Goal: Task Accomplishment & Management: Use online tool/utility

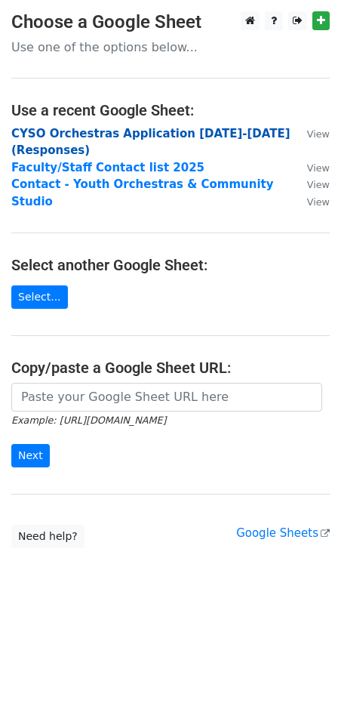
click at [68, 131] on strong "CYSO Orchestras Application 2025-2026 (Responses)" at bounding box center [150, 142] width 279 height 31
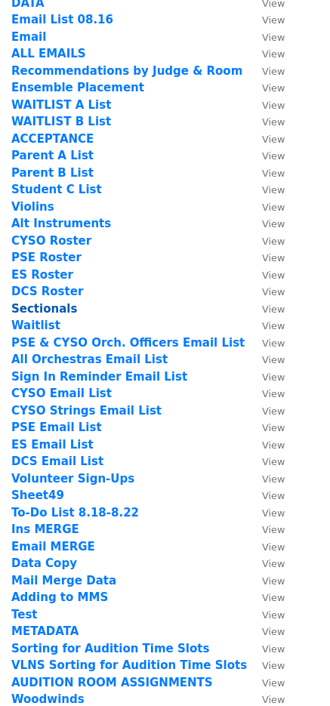
scroll to position [151, 0]
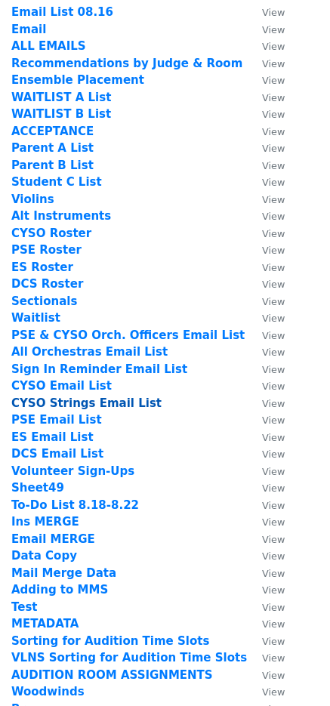
click at [88, 405] on strong "CYSO Strings Email List" at bounding box center [86, 403] width 150 height 14
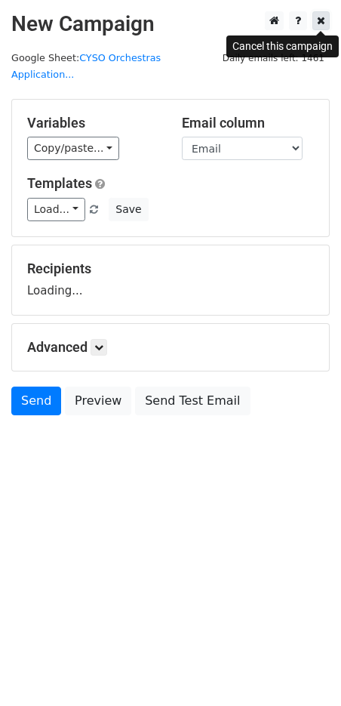
click at [322, 20] on icon at bounding box center [321, 20] width 8 height 11
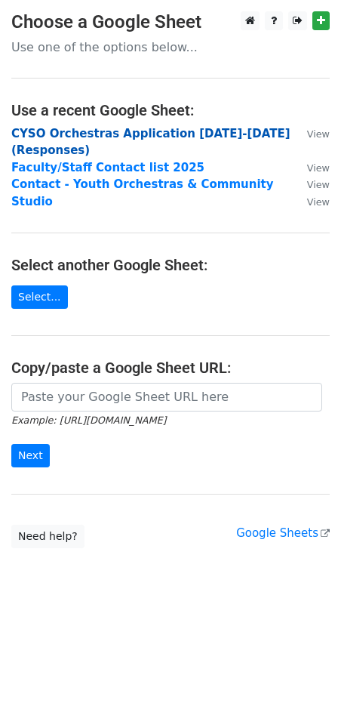
click at [119, 134] on strong "CYSO Orchestras Application 2025-2026 (Responses)" at bounding box center [150, 142] width 279 height 31
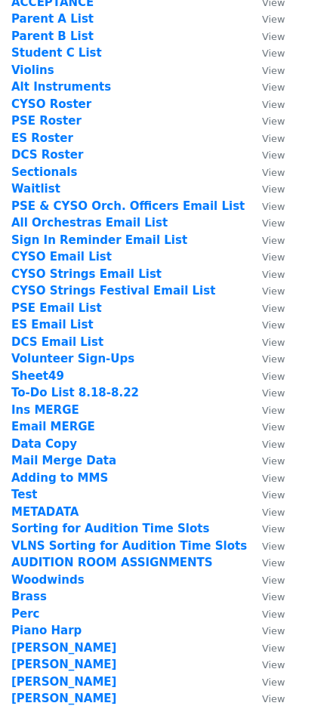
scroll to position [302, 0]
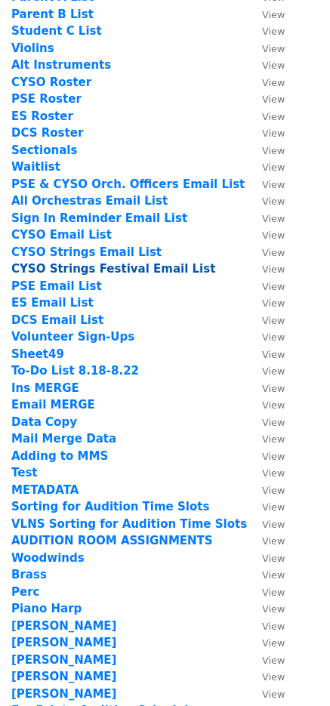
click at [89, 268] on strong "CYSO Strings Festival Email List" at bounding box center [113, 269] width 204 height 14
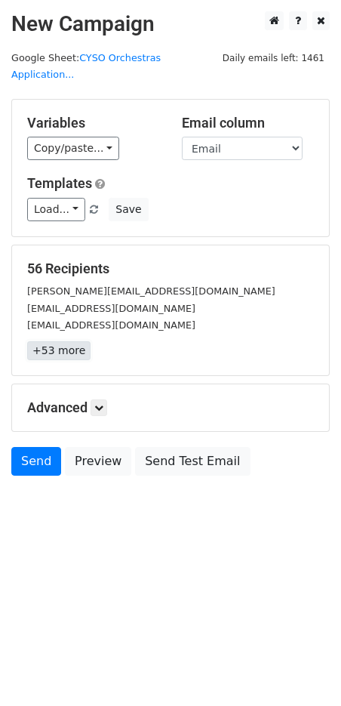
click at [60, 341] on link "+53 more" at bounding box center [58, 350] width 63 height 19
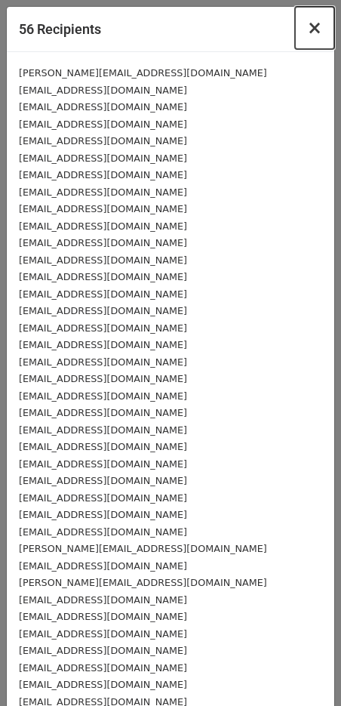
drag, startPoint x: 308, startPoint y: 30, endPoint x: 307, endPoint y: 76, distance: 45.3
click at [309, 30] on span "×" at bounding box center [314, 27] width 15 height 21
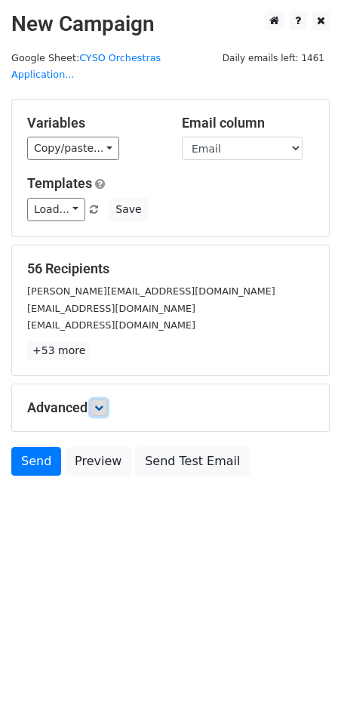
click at [96, 399] on link at bounding box center [99, 407] width 17 height 17
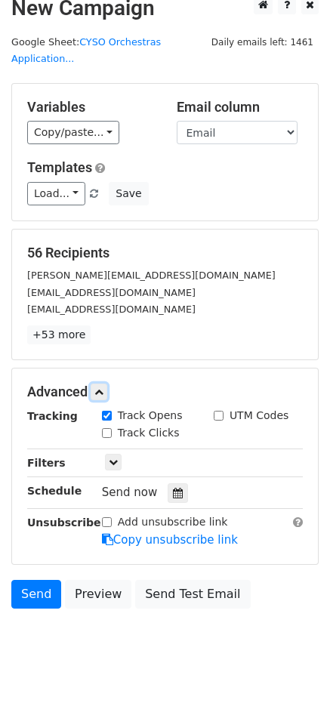
scroll to position [29, 0]
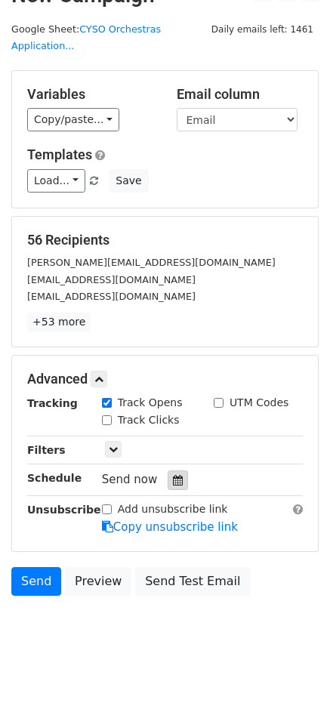
click at [173, 475] on icon at bounding box center [178, 480] width 10 height 11
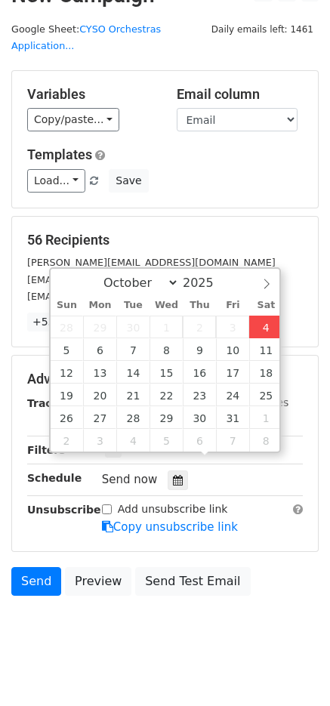
type input "2025-10-04 12:43"
type input "43"
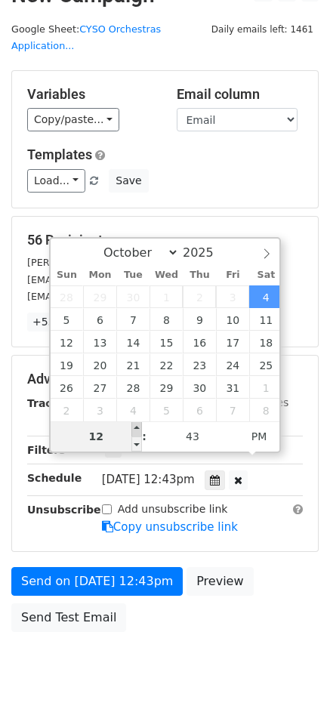
type input "2025-10-04 13:43"
type input "01"
click at [140, 430] on span at bounding box center [136, 428] width 11 height 15
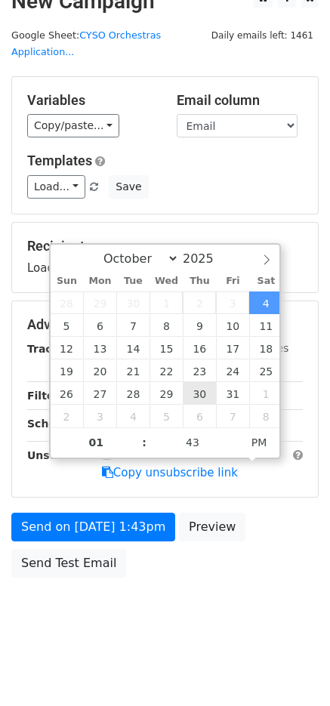
scroll to position [5, 0]
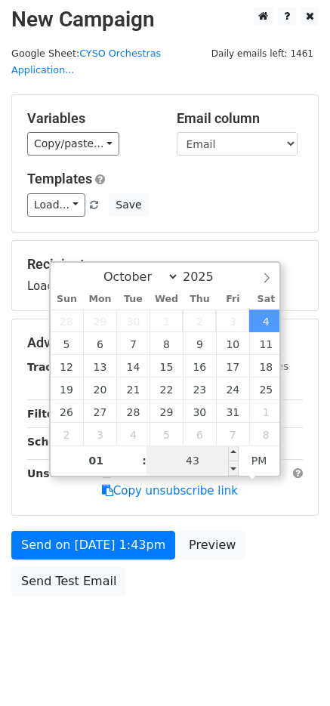
click at [196, 468] on input "43" at bounding box center [192, 461] width 92 height 30
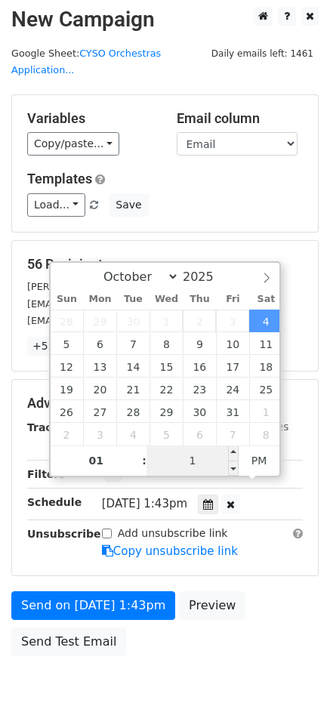
type input "15"
type input "[DATE] 13:15"
click at [300, 466] on div "Only include spreadsheet rows that match the following filters:" at bounding box center [203, 474] width 224 height 17
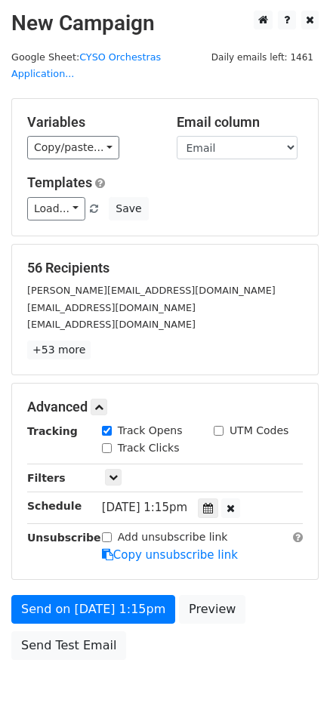
scroll to position [0, 0]
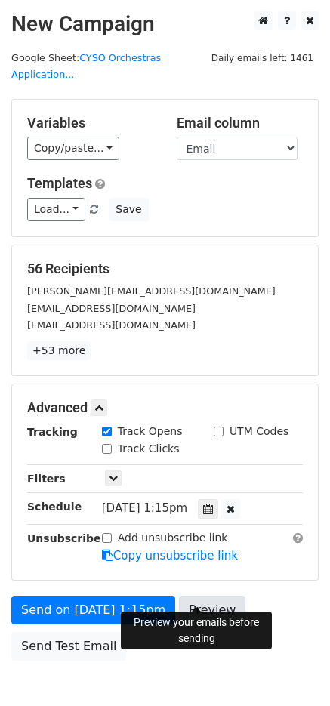
click at [205, 596] on link "Preview" at bounding box center [212, 610] width 66 height 29
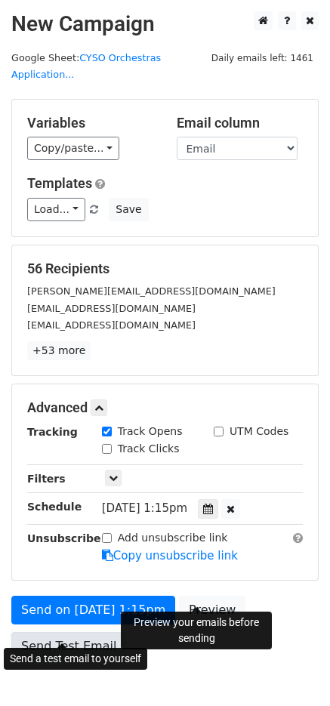
click at [61, 632] on link "Send Test Email" at bounding box center [68, 646] width 115 height 29
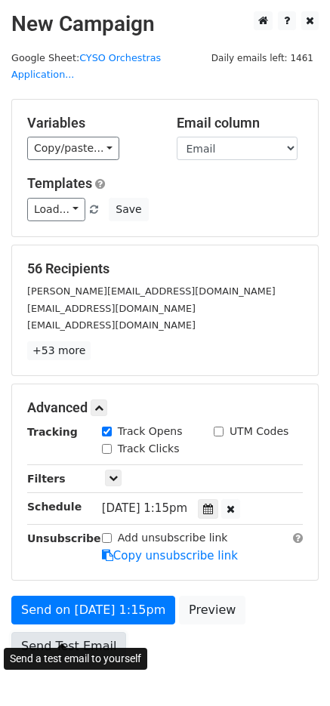
click at [86, 632] on link "Send Test Email" at bounding box center [68, 646] width 115 height 29
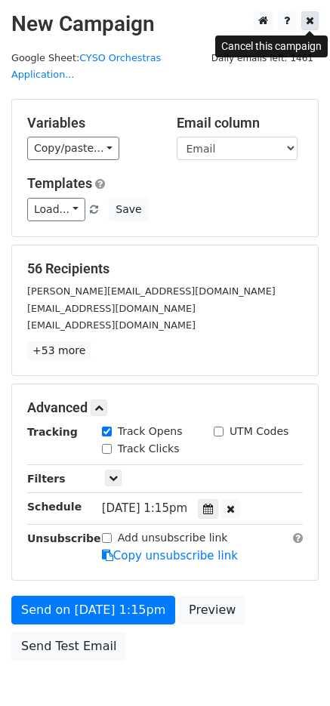
click at [308, 17] on icon at bounding box center [310, 20] width 8 height 11
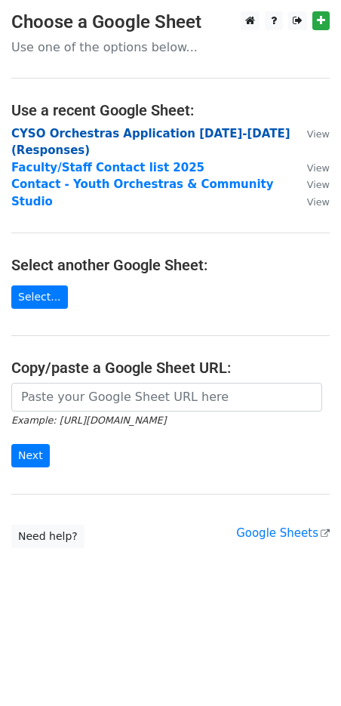
click at [183, 132] on strong "CYSO Orchestras Application 2025-2026 (Responses)" at bounding box center [150, 142] width 279 height 31
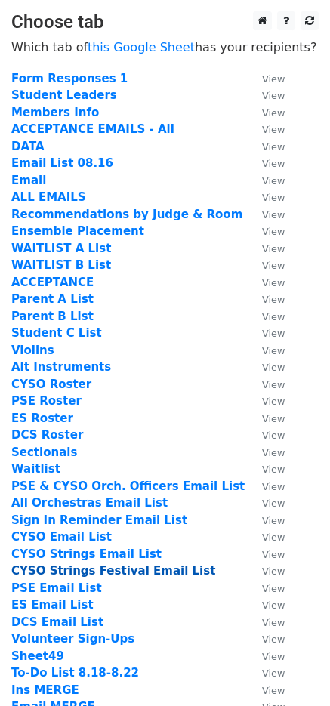
click at [88, 569] on strong "CYSO Strings Festival Email List" at bounding box center [113, 571] width 204 height 14
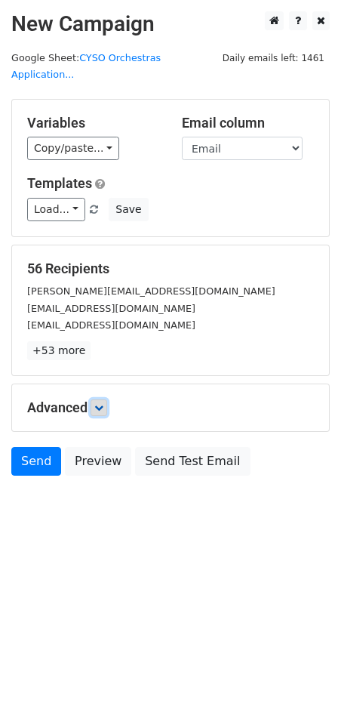
click at [94, 399] on link at bounding box center [99, 407] width 17 height 17
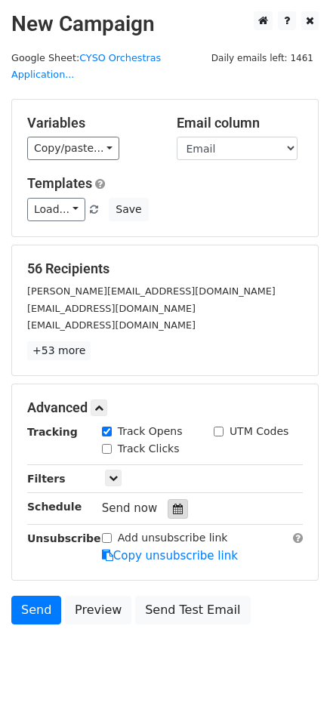
click at [173, 504] on icon at bounding box center [178, 509] width 10 height 11
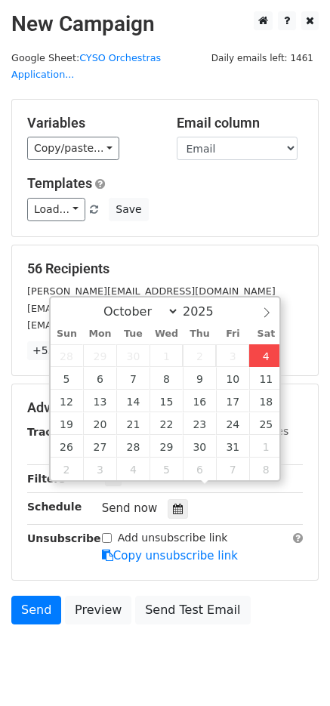
type input "2025-10-04 12:54"
type input "54"
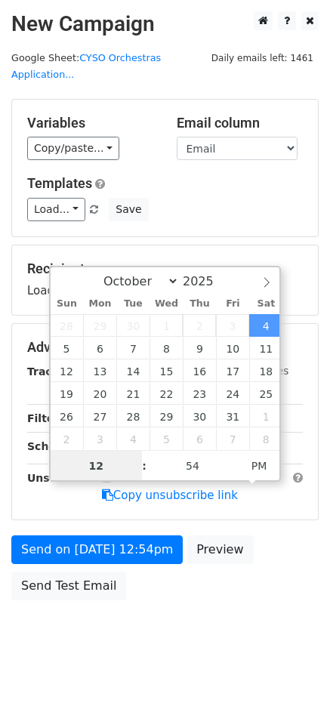
scroll to position [1, 0]
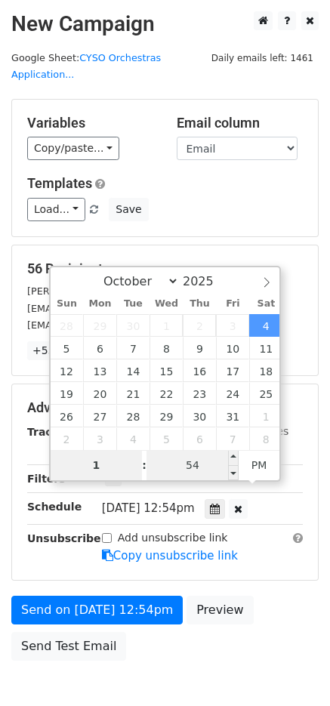
type input "1"
type input "2025-10-04 13:54"
type input "01"
click at [186, 465] on input "54" at bounding box center [192, 465] width 92 height 30
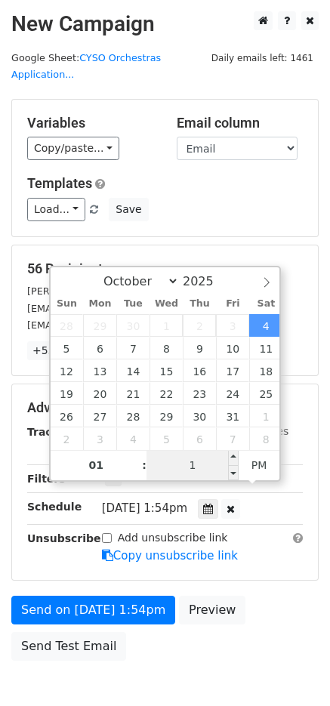
type input "15"
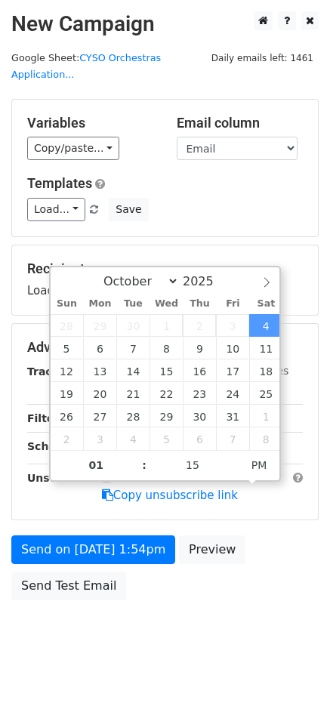
type input "[DATE] 13:15"
click at [211, 597] on body "New Campaign Daily emails left: 1461 Google Sheet: CYSO Orchestras Application.…" at bounding box center [165, 339] width 330 height 657
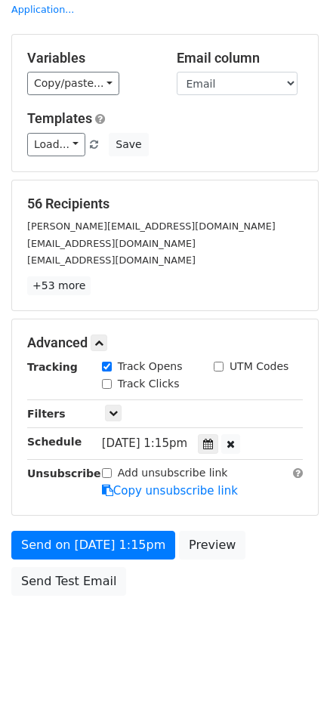
scroll to position [0, 0]
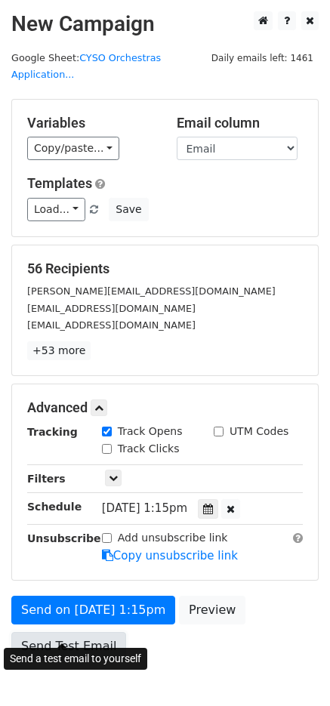
click at [98, 639] on link "Send Test Email" at bounding box center [68, 646] width 115 height 29
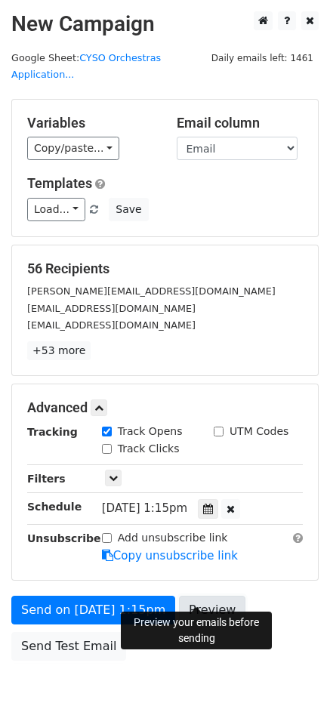
click at [205, 596] on link "Preview" at bounding box center [212, 610] width 66 height 29
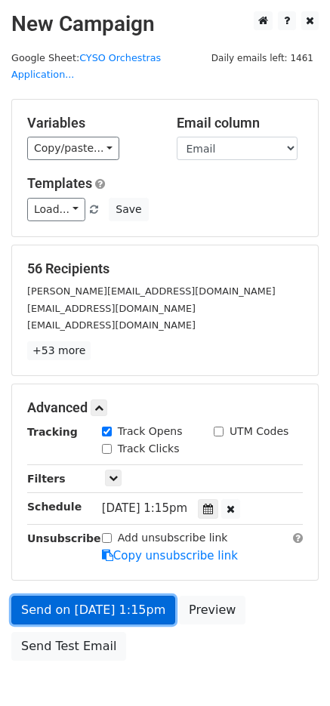
click at [113, 596] on link "Send on [DATE] 1:15pm" at bounding box center [93, 610] width 164 height 29
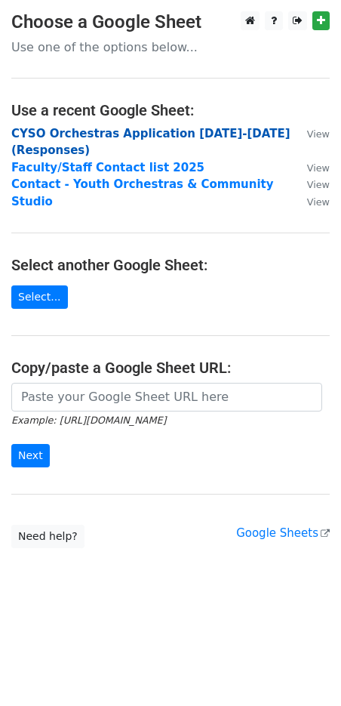
click at [131, 131] on strong "CYSO Orchestras Application [DATE]-[DATE] (Responses)" at bounding box center [150, 142] width 279 height 31
click at [217, 134] on strong "CYSO Orchestras Application [DATE]-[DATE] (Responses)" at bounding box center [150, 142] width 279 height 31
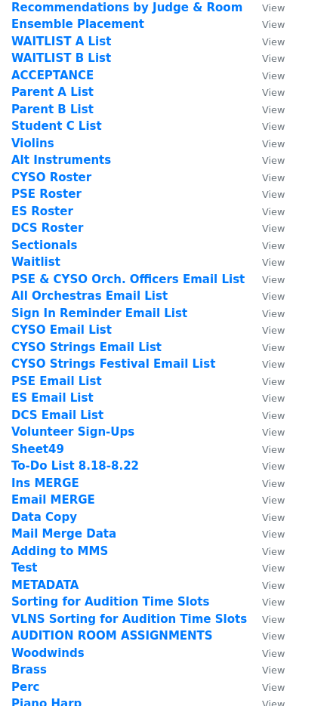
scroll to position [227, 0]
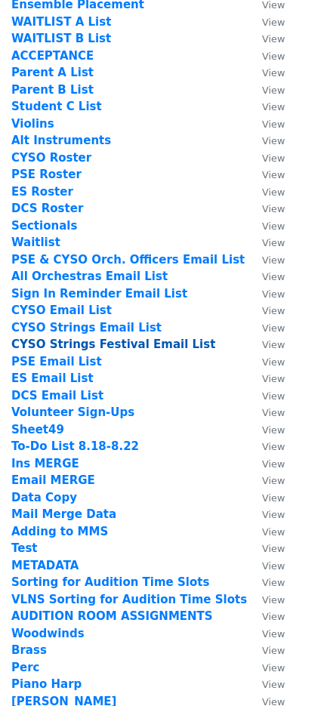
click at [140, 344] on strong "CYSO Strings Festival Email List" at bounding box center [113, 345] width 204 height 14
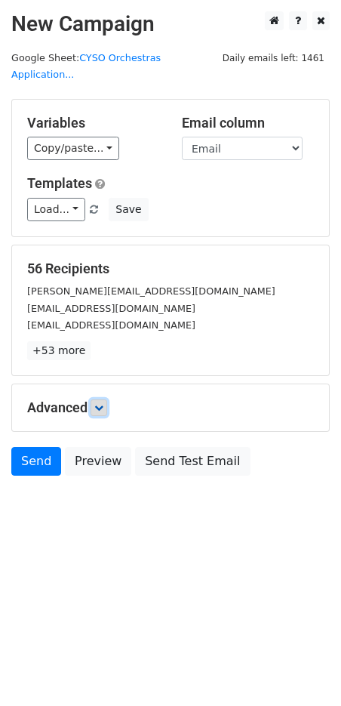
click at [94, 399] on link at bounding box center [99, 407] width 17 height 17
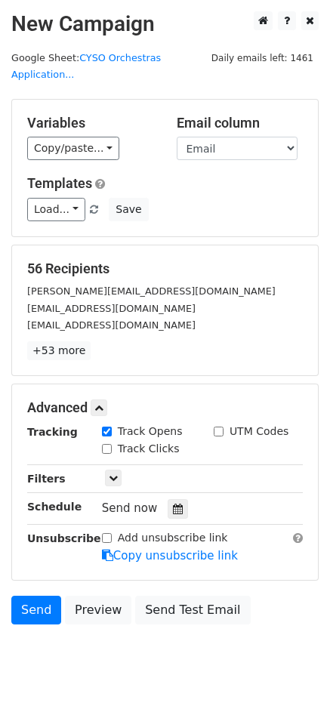
click at [181, 498] on div "Send now" at bounding box center [190, 508] width 177 height 20
click at [177, 499] on div at bounding box center [178, 509] width 20 height 20
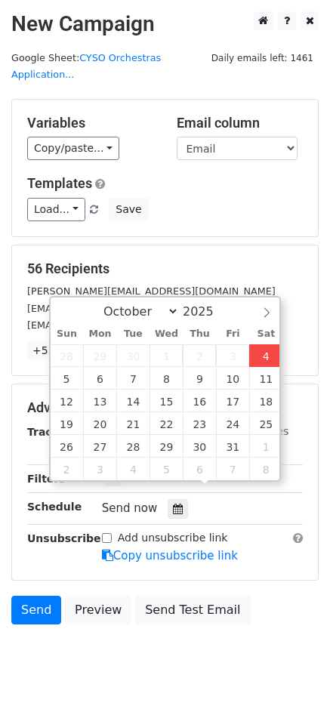
type input "[DATE] 13:02"
type input "01"
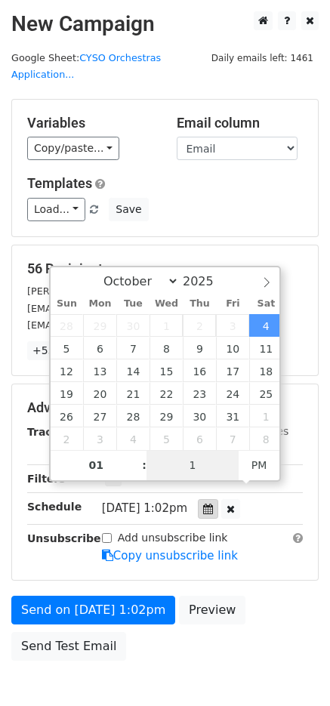
type input "15"
type input "[DATE] 13:15"
click at [304, 470] on div "Only include spreadsheet rows that match the following filters:" at bounding box center [203, 478] width 224 height 17
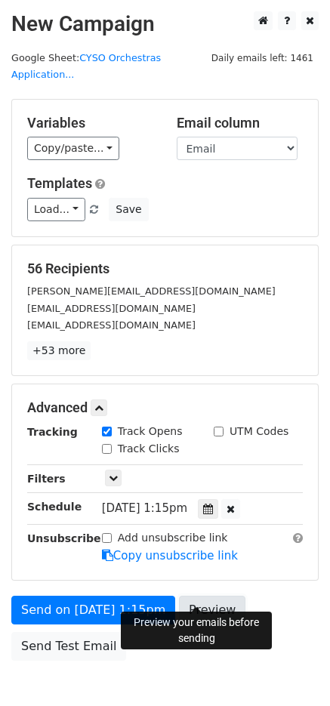
click at [204, 596] on link "Preview" at bounding box center [212, 610] width 66 height 29
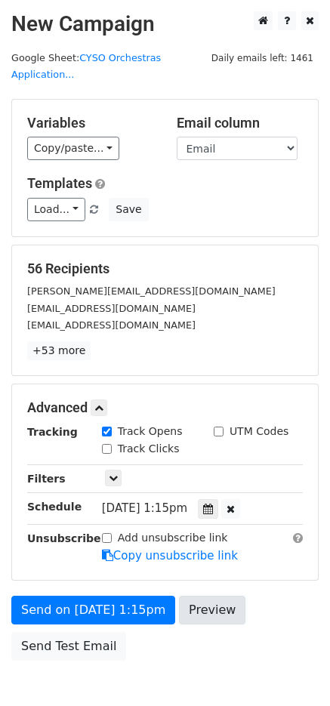
click at [193, 596] on link "Preview" at bounding box center [212, 610] width 66 height 29
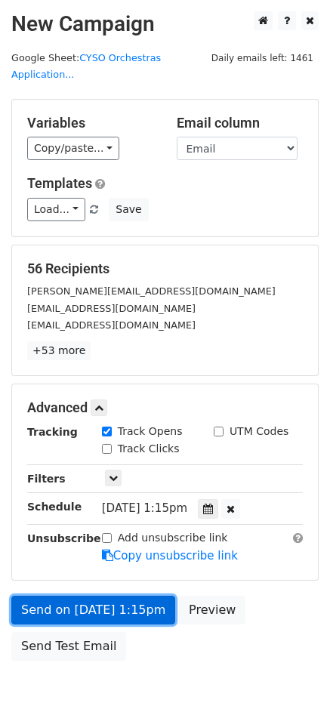
click at [127, 596] on link "Send on [DATE] 1:15pm" at bounding box center [93, 610] width 164 height 29
